Goal: Task Accomplishment & Management: Complete application form

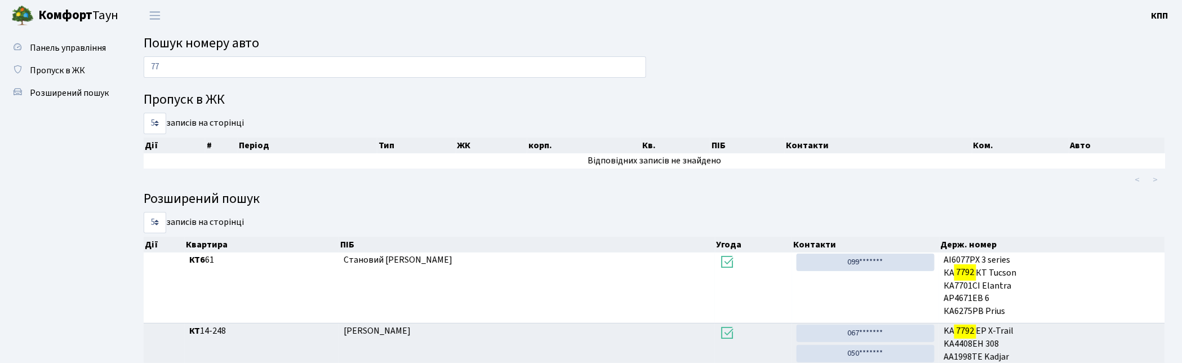
type input "7"
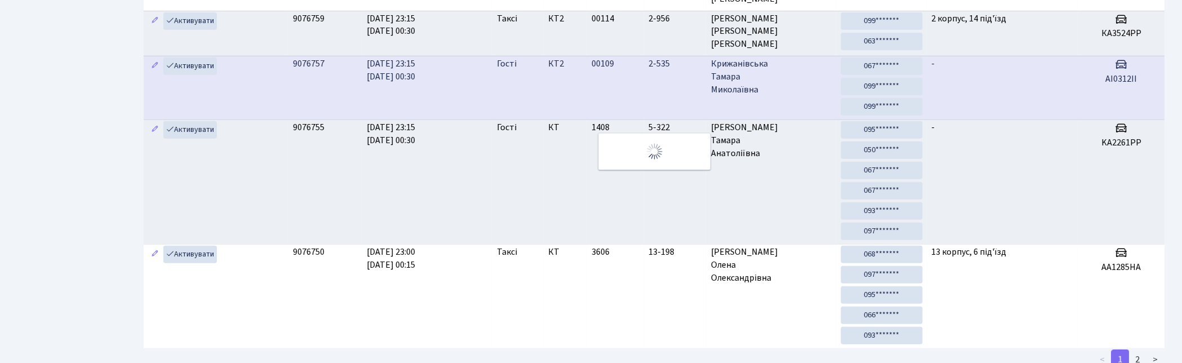
scroll to position [17, 0]
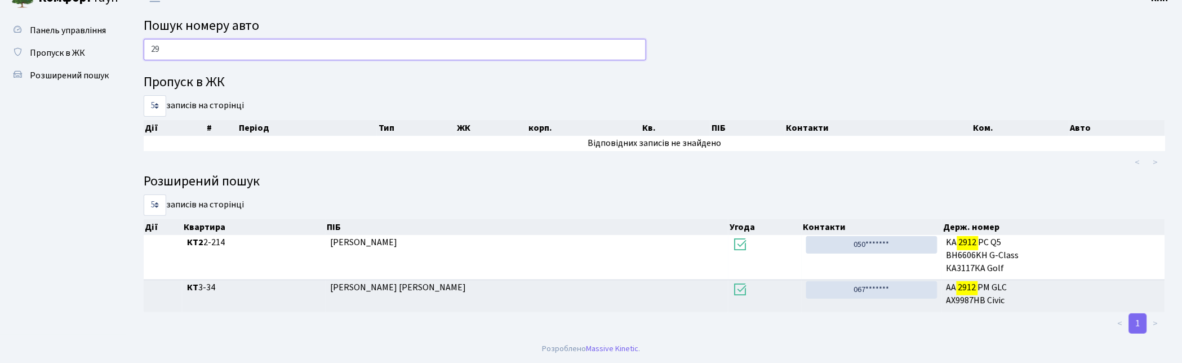
type input "2"
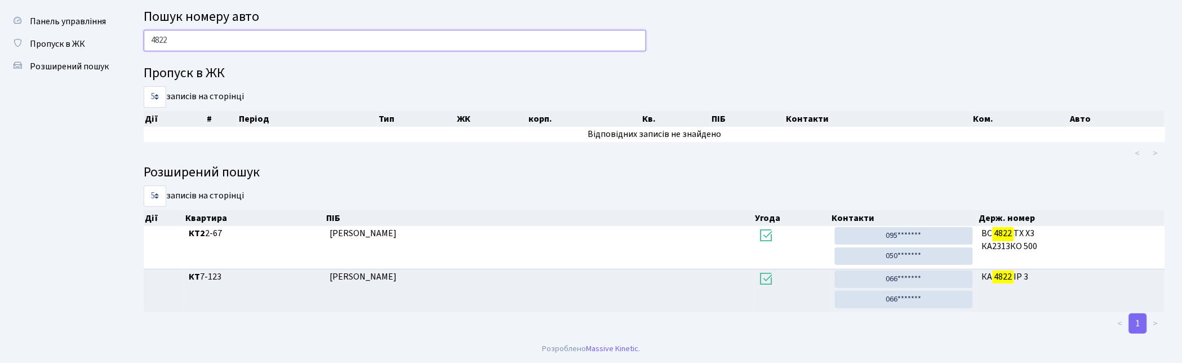
scroll to position [26, 0]
type input "4"
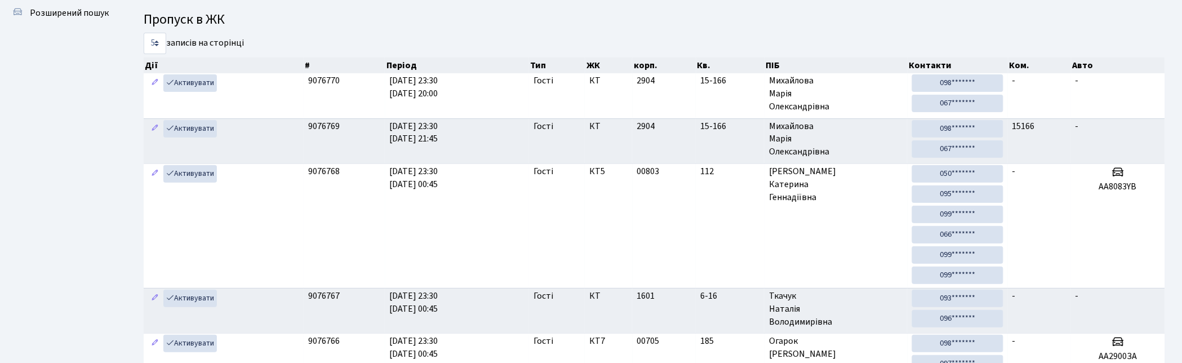
scroll to position [0, 0]
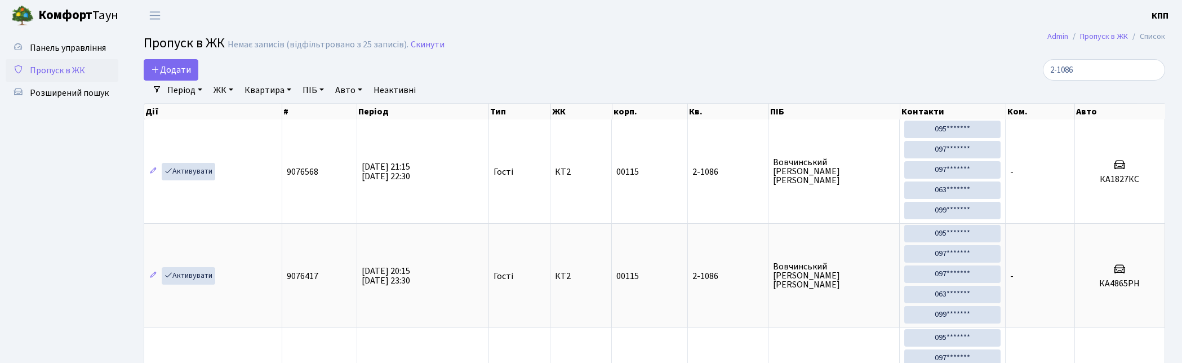
select select "25"
type input "2"
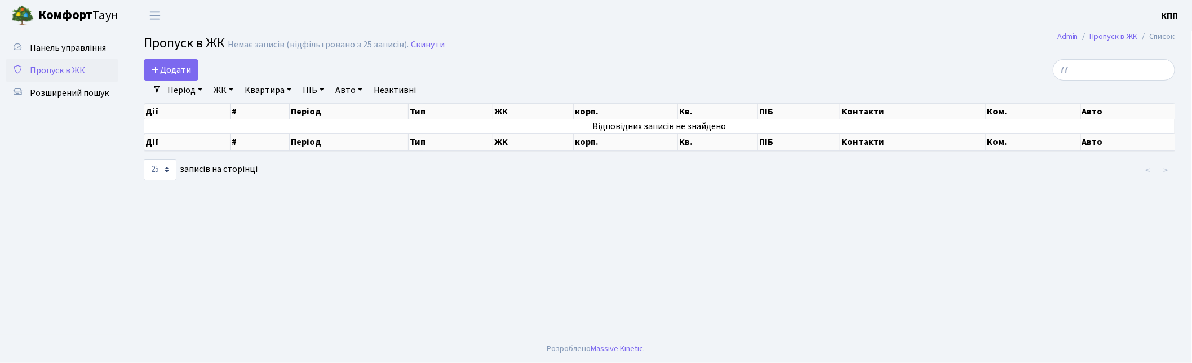
type input "7"
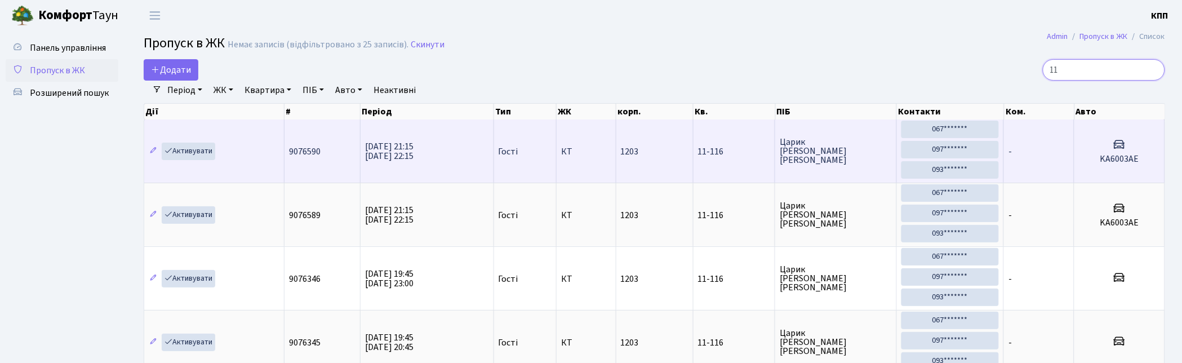
type input "1"
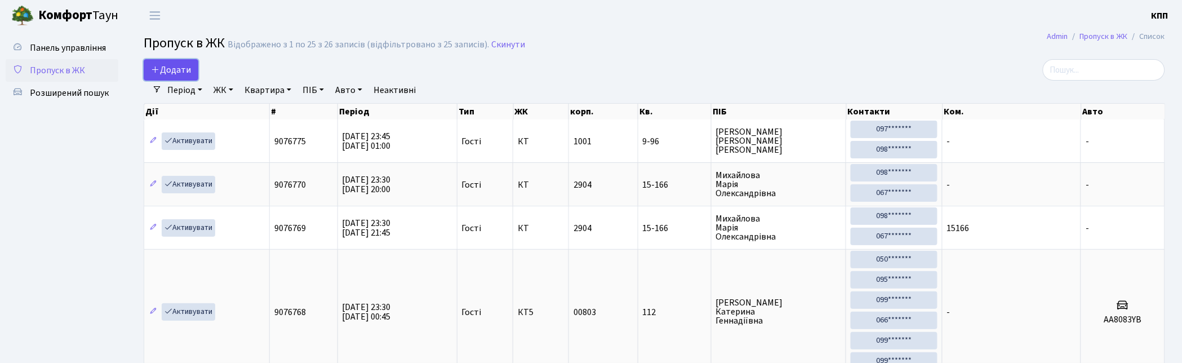
click at [158, 72] on icon at bounding box center [155, 69] width 9 height 9
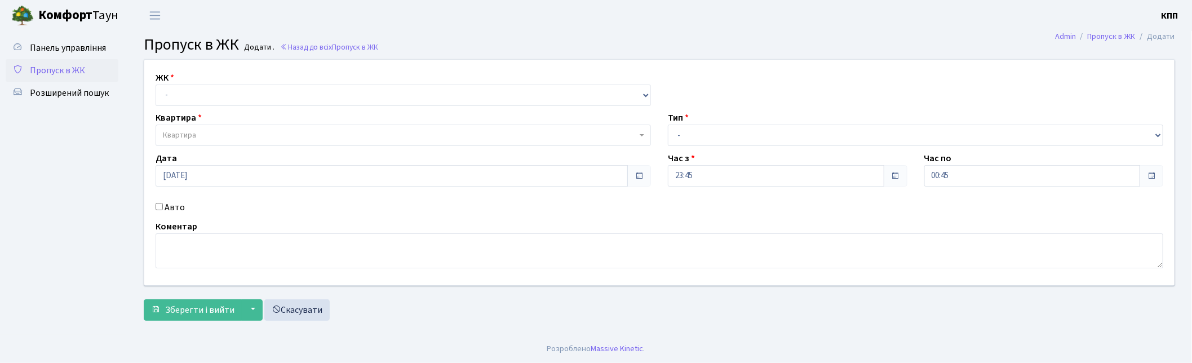
select select "271"
click at [156, 85] on select "- КТ, вул. Регенераторна, 4 КТ2, просп. [STREET_ADDRESS] [STREET_ADDRESS] [PERS…" at bounding box center [403, 95] width 495 height 21
select select
click at [205, 132] on span "Квартира" at bounding box center [400, 135] width 474 height 11
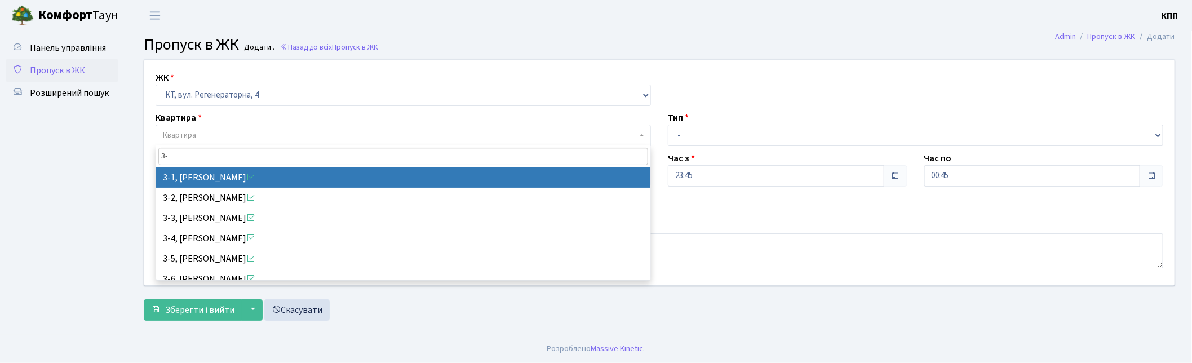
type input "3"
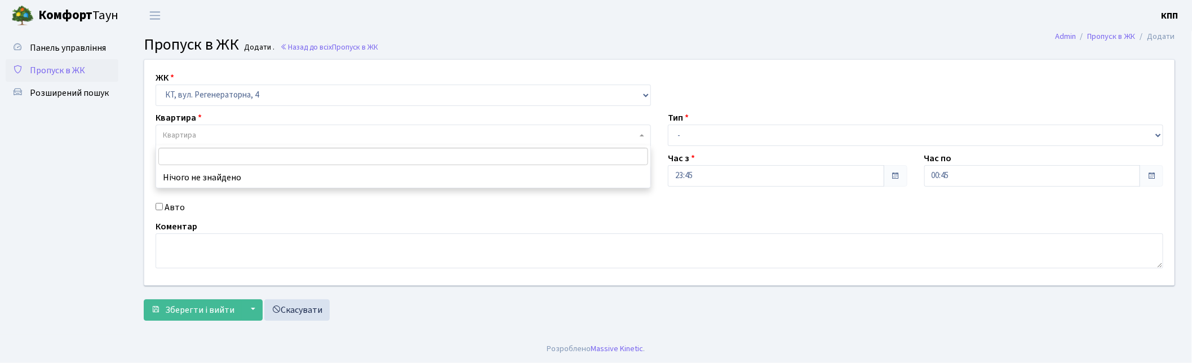
click at [68, 64] on span "Пропуск в ЖК" at bounding box center [57, 70] width 55 height 12
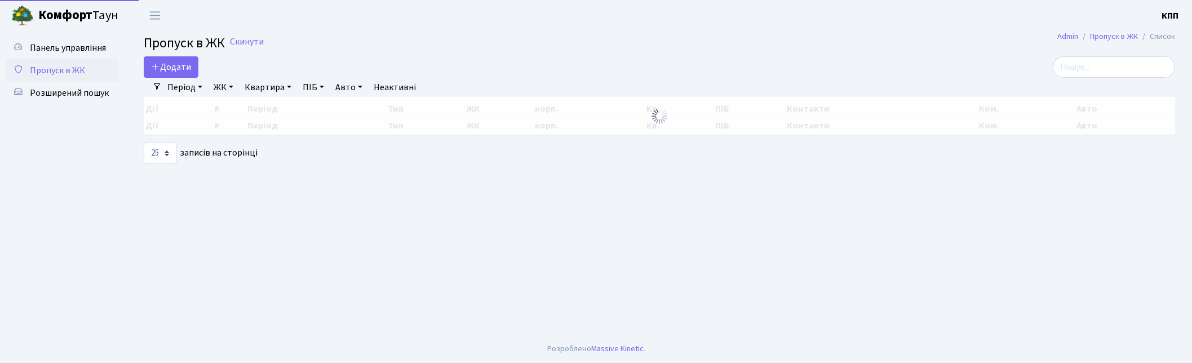
select select "25"
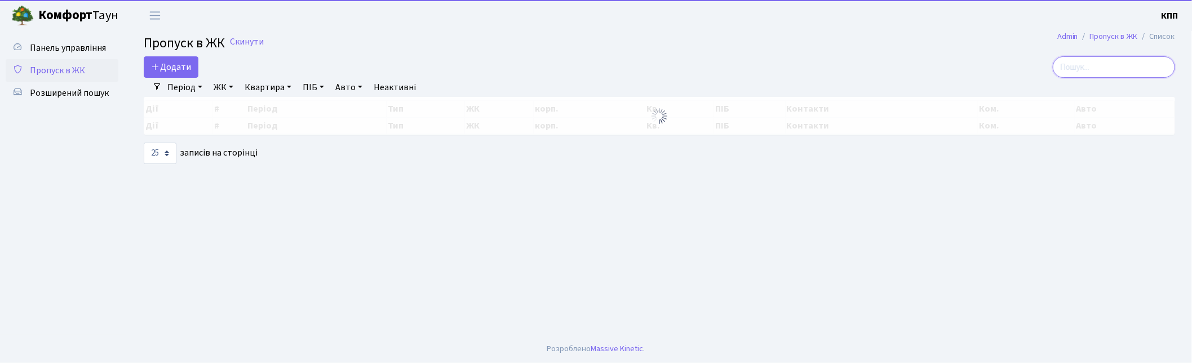
click at [1085, 69] on input "search" at bounding box center [1114, 66] width 122 height 21
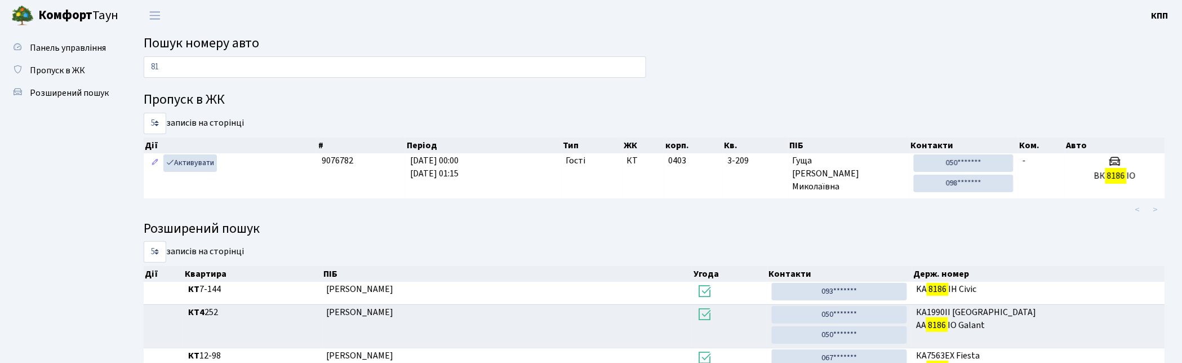
type input "8"
